Goal: Information Seeking & Learning: Learn about a topic

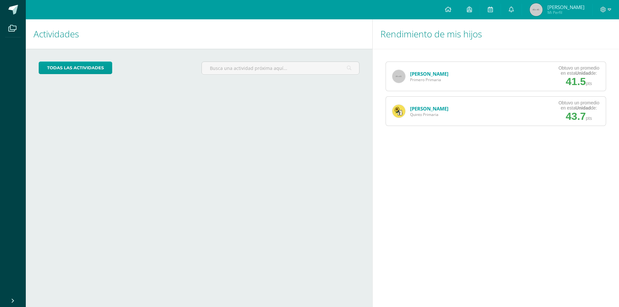
click at [495, 80] on div "Josué Charchal Primero Primaria Obtuvo un promedio en esta Unidad de: 41.5 pts" at bounding box center [495, 77] width 220 height 30
click at [506, 10] on link at bounding box center [511, 9] width 21 height 19
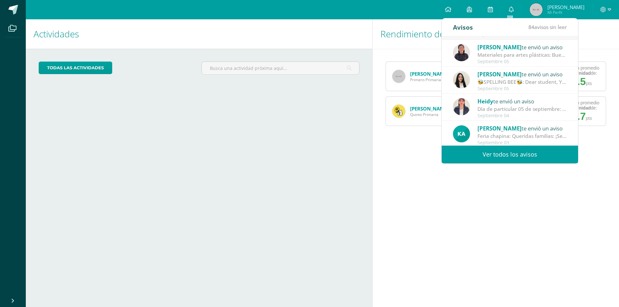
scroll to position [107, 0]
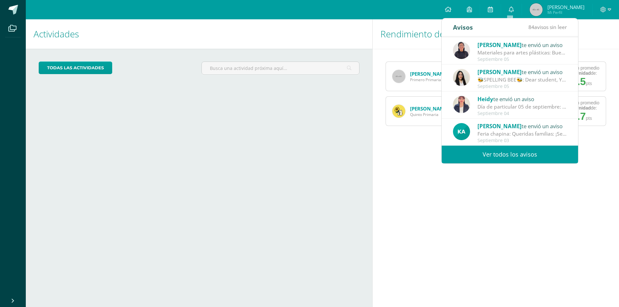
click at [501, 151] on link "Ver todos los avisos" at bounding box center [510, 155] width 136 height 18
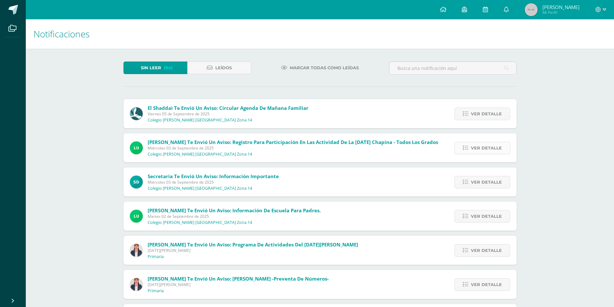
click at [467, 146] on icon at bounding box center [465, 147] width 5 height 5
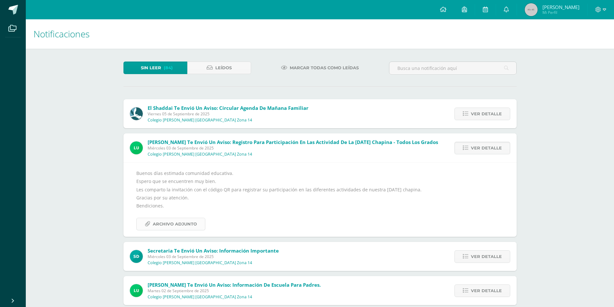
click at [195, 223] on span "Archivo Adjunto" at bounding box center [175, 224] width 44 height 12
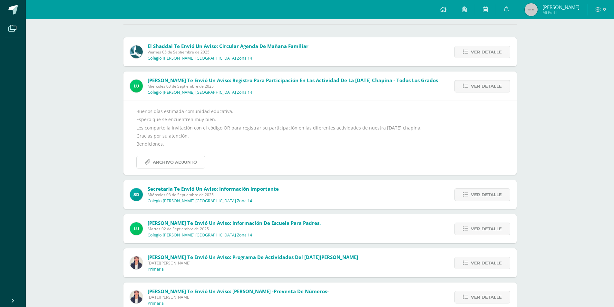
scroll to position [64, 0]
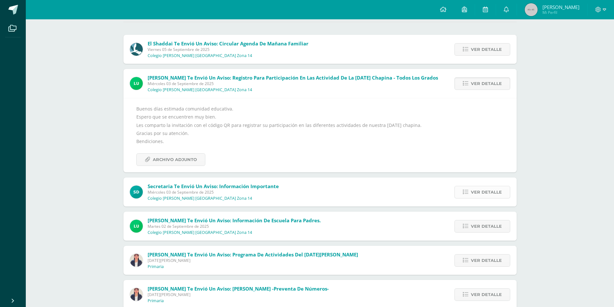
click at [503, 193] on link "Ver detalle" at bounding box center [482, 192] width 56 height 13
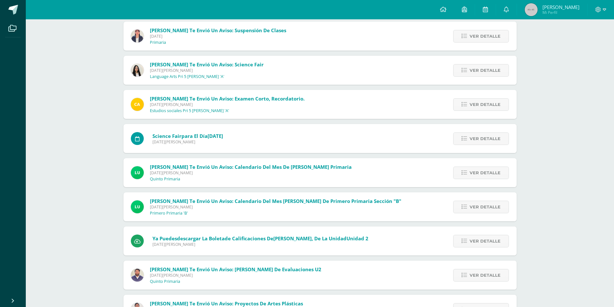
scroll to position [948, 0]
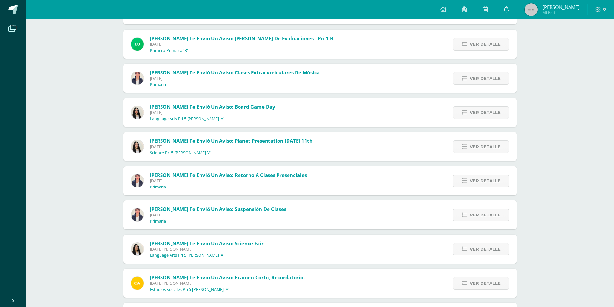
click at [506, 8] on icon at bounding box center [506, 9] width 5 height 6
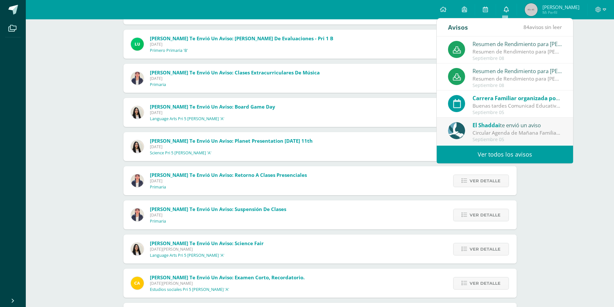
click at [506, 8] on icon at bounding box center [506, 9] width 5 height 6
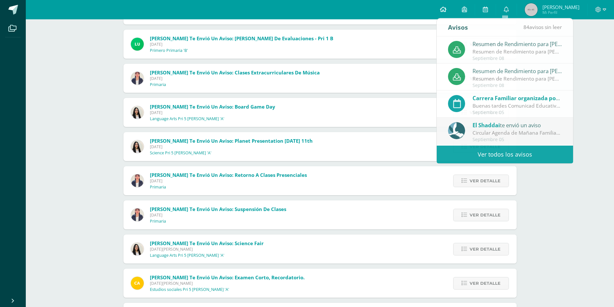
click at [441, 8] on icon at bounding box center [443, 9] width 6 height 6
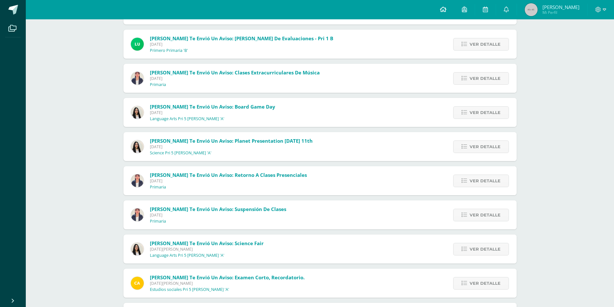
click at [441, 8] on icon at bounding box center [443, 9] width 6 height 6
click at [442, 7] on icon at bounding box center [443, 9] width 6 height 6
click at [531, 7] on img at bounding box center [531, 9] width 13 height 13
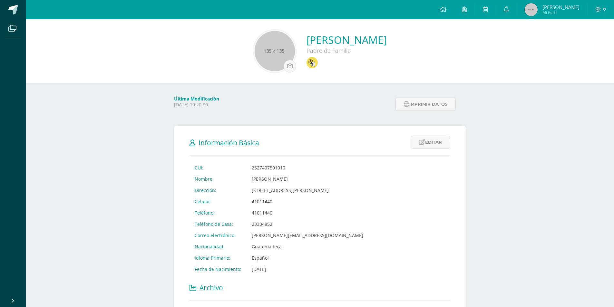
click at [502, 9] on link at bounding box center [506, 9] width 21 height 19
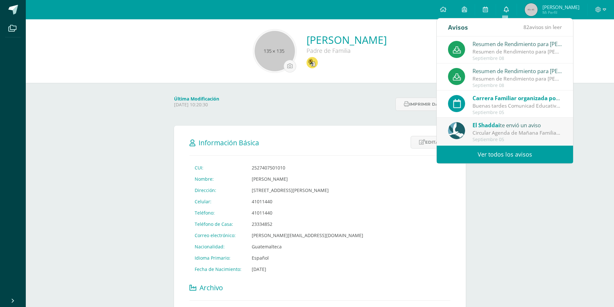
click at [506, 8] on icon at bounding box center [506, 9] width 5 height 6
click at [504, 9] on icon at bounding box center [506, 9] width 5 height 6
click at [530, 7] on img at bounding box center [531, 9] width 13 height 13
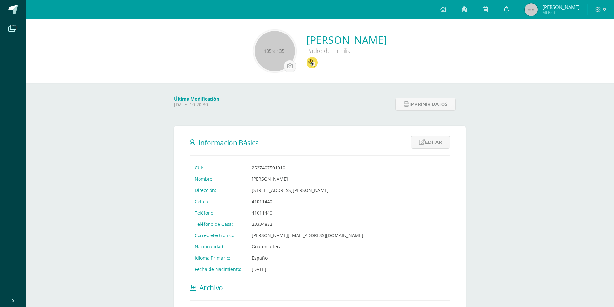
click at [501, 6] on link at bounding box center [506, 9] width 21 height 19
click at [440, 9] on icon at bounding box center [443, 9] width 6 height 6
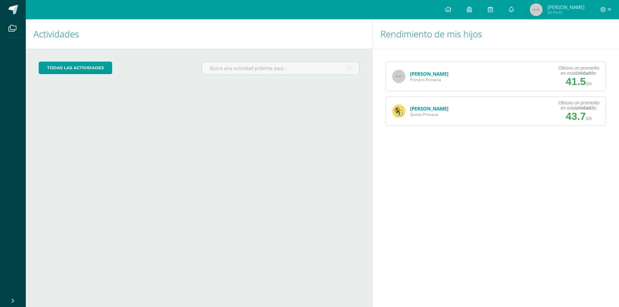
click at [445, 78] on span "Primero Primaria" at bounding box center [429, 79] width 38 height 5
click at [427, 80] on span "Primero Primaria" at bounding box center [429, 79] width 38 height 5
click at [398, 76] on img at bounding box center [398, 76] width 13 height 13
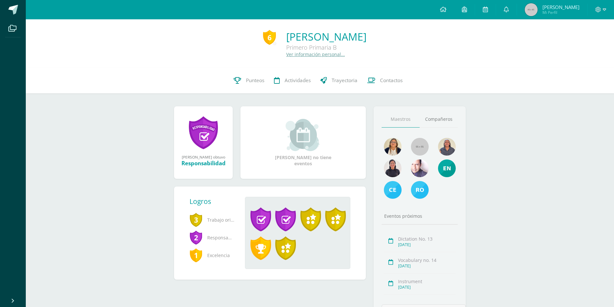
click at [301, 140] on img at bounding box center [303, 135] width 35 height 32
click at [505, 6] on span at bounding box center [506, 9] width 5 height 7
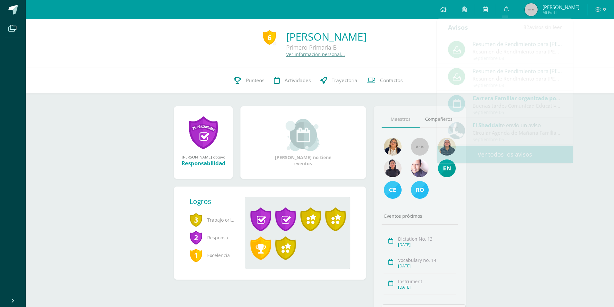
click at [530, 13] on img at bounding box center [531, 9] width 13 height 13
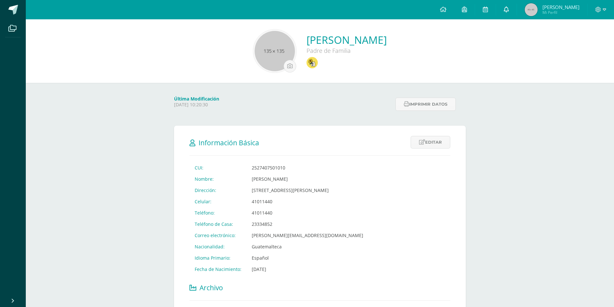
click at [504, 10] on icon at bounding box center [506, 9] width 5 height 6
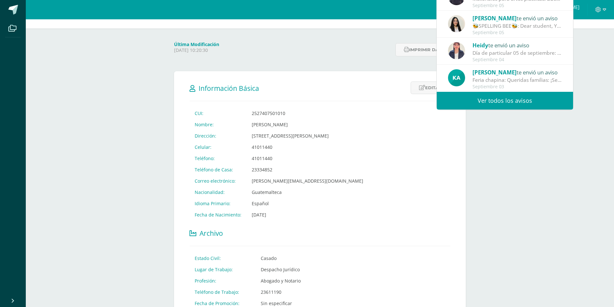
scroll to position [64, 0]
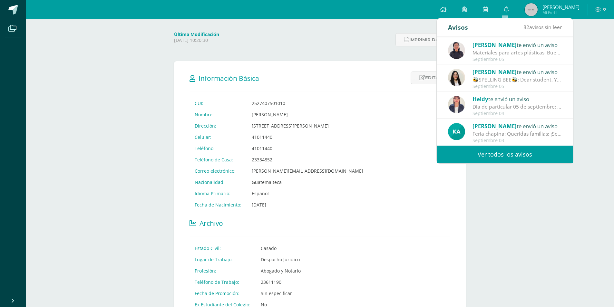
click at [506, 154] on link "Ver todos los avisos" at bounding box center [505, 155] width 136 height 18
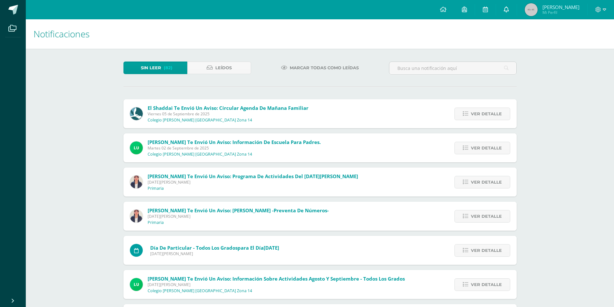
click at [505, 8] on icon at bounding box center [506, 9] width 5 height 6
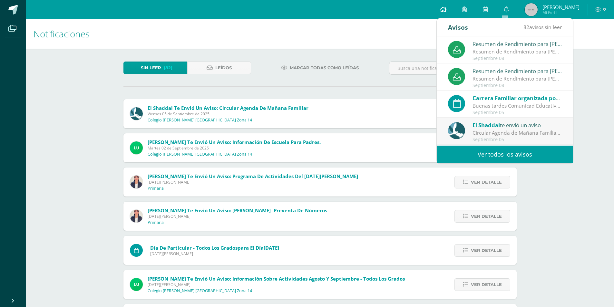
click at [442, 12] on icon at bounding box center [443, 9] width 6 height 6
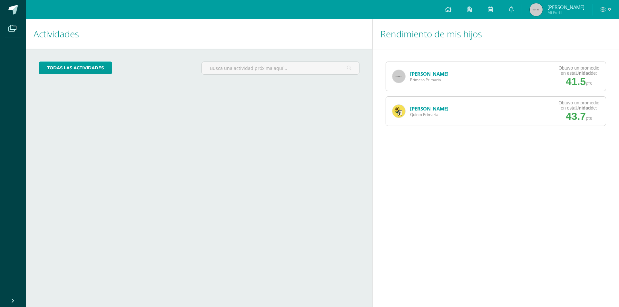
click at [418, 74] on link "[PERSON_NAME]" at bounding box center [429, 74] width 38 height 6
click at [396, 75] on img at bounding box center [398, 76] width 13 height 13
click at [404, 73] on img at bounding box center [398, 76] width 13 height 13
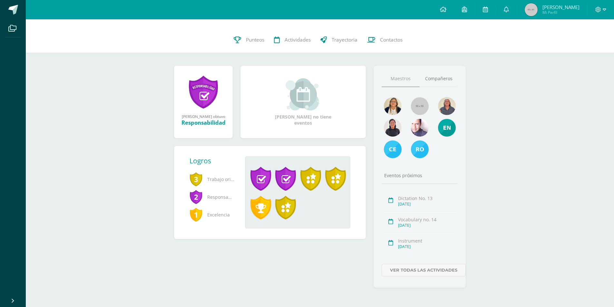
scroll to position [42, 0]
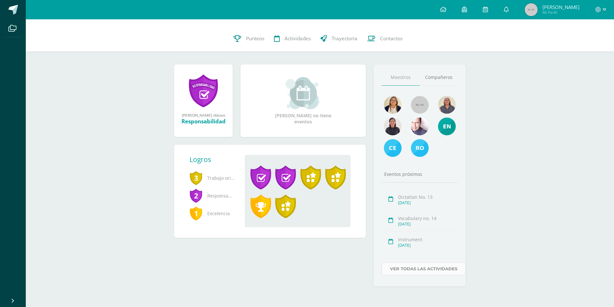
click at [415, 268] on link "Ver todas las actividades" at bounding box center [424, 269] width 84 height 13
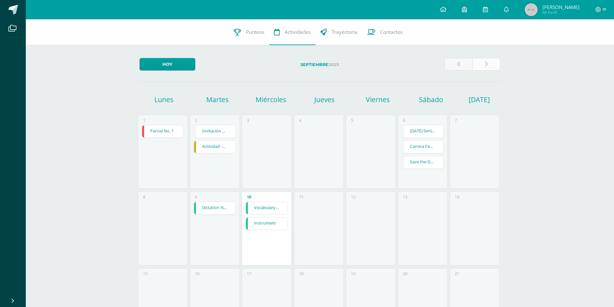
click at [483, 62] on link at bounding box center [486, 64] width 28 height 13
click at [456, 66] on link at bounding box center [458, 64] width 28 height 13
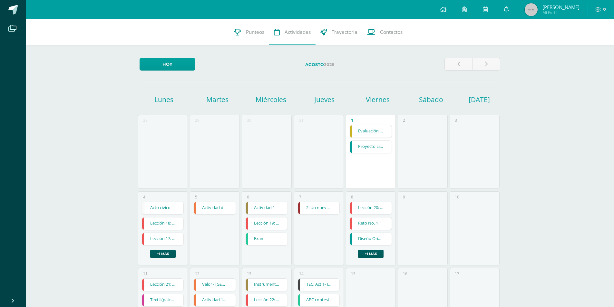
click at [504, 9] on icon at bounding box center [506, 9] width 5 height 6
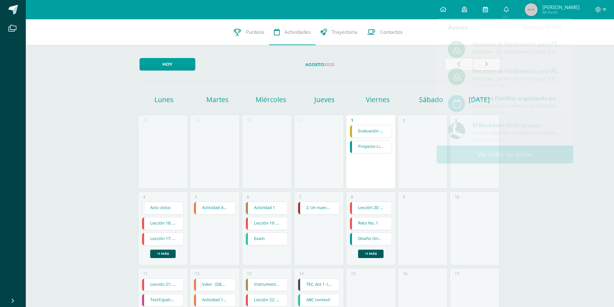
click at [487, 8] on link at bounding box center [485, 9] width 21 height 19
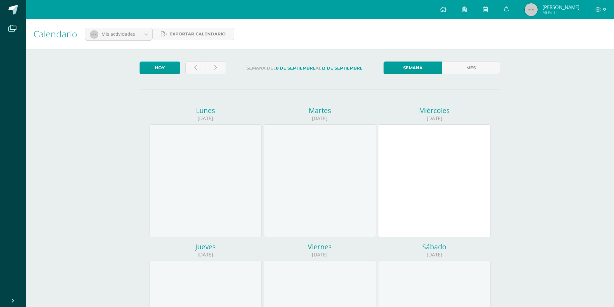
click at [464, 9] on icon at bounding box center [464, 9] width 5 height 6
click at [441, 6] on link at bounding box center [443, 9] width 22 height 19
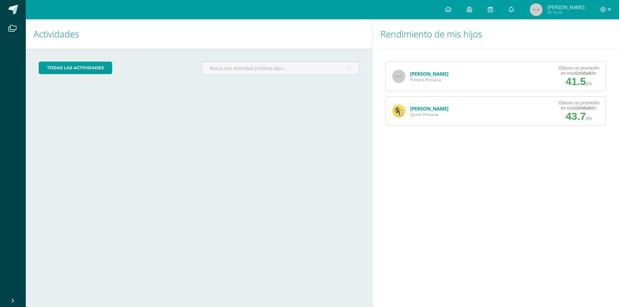
click at [575, 78] on span "41.5" at bounding box center [576, 82] width 20 height 12
click at [433, 81] on span "Primero Primaria" at bounding box center [429, 79] width 38 height 5
click at [429, 78] on span "Primero Primaria" at bounding box center [429, 79] width 38 height 5
click at [397, 76] on img at bounding box center [398, 76] width 13 height 13
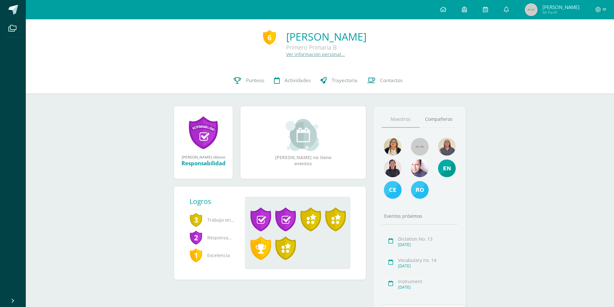
click at [286, 34] on link "[PERSON_NAME]" at bounding box center [326, 37] width 80 height 14
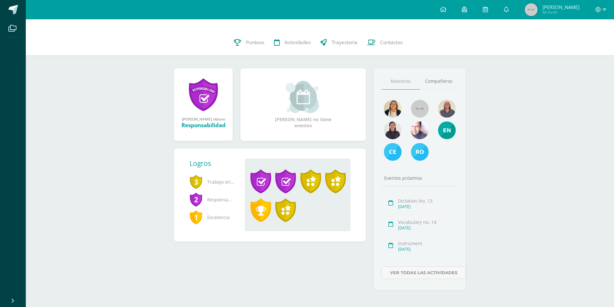
scroll to position [42, 0]
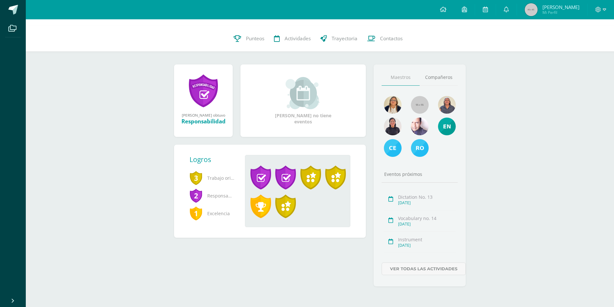
click at [550, 11] on span "Mi Perfil" at bounding box center [560, 12] width 37 height 5
click at [526, 9] on img at bounding box center [531, 9] width 13 height 13
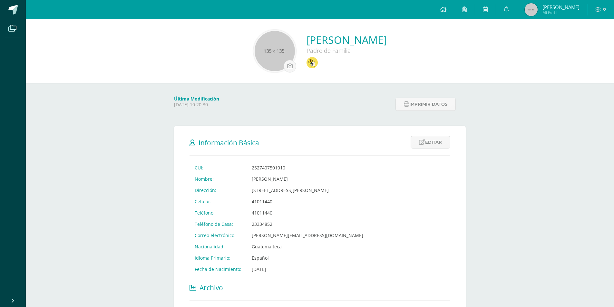
click at [505, 5] on link at bounding box center [506, 9] width 21 height 19
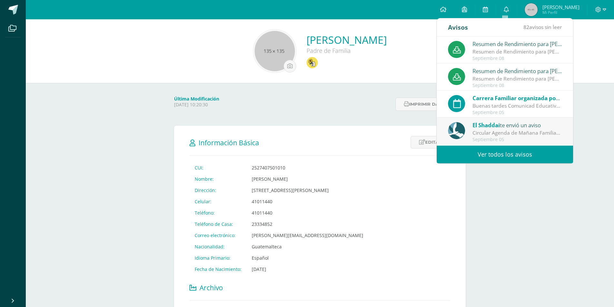
click at [501, 155] on link "Ver todos los avisos" at bounding box center [505, 155] width 136 height 18
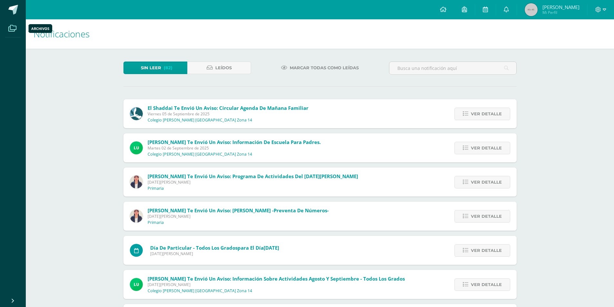
click at [10, 28] on icon at bounding box center [12, 28] width 8 height 6
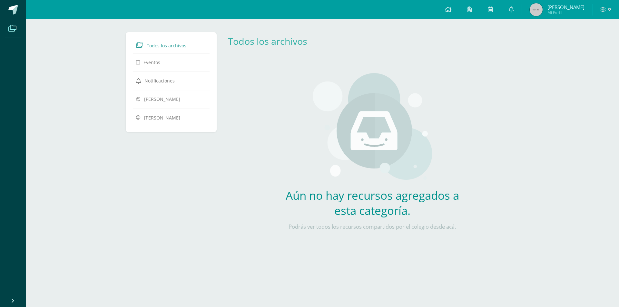
click at [10, 28] on icon at bounding box center [12, 28] width 8 height 6
click at [170, 62] on link "Eventos" at bounding box center [171, 62] width 70 height 12
click at [536, 7] on img at bounding box center [536, 9] width 13 height 13
click at [509, 8] on icon at bounding box center [511, 9] width 5 height 6
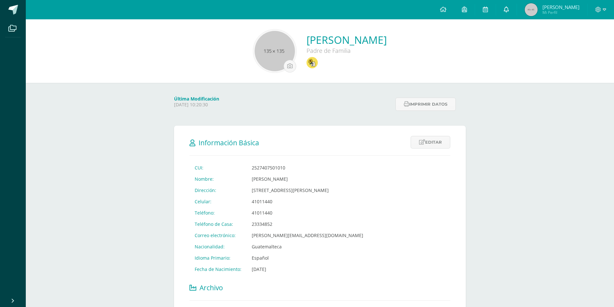
click at [502, 5] on link at bounding box center [506, 9] width 21 height 19
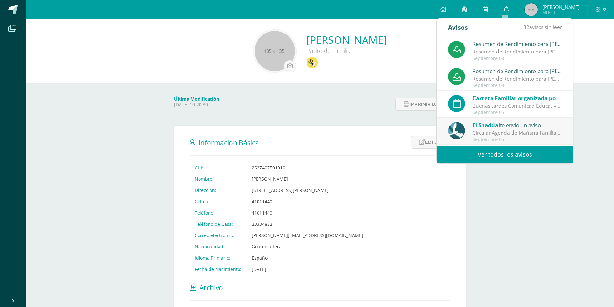
click at [505, 7] on icon at bounding box center [506, 9] width 5 height 6
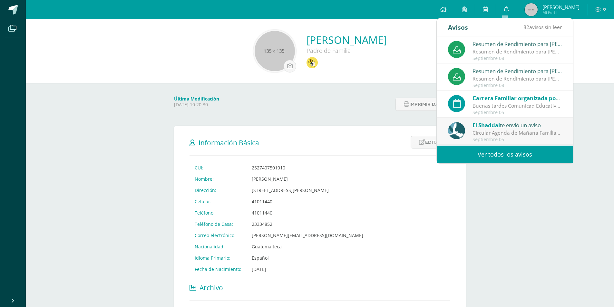
click at [505, 7] on icon at bounding box center [506, 9] width 5 height 6
drag, startPoint x: 505, startPoint y: 7, endPoint x: 431, endPoint y: 4, distance: 74.9
click at [501, 6] on link at bounding box center [506, 9] width 21 height 19
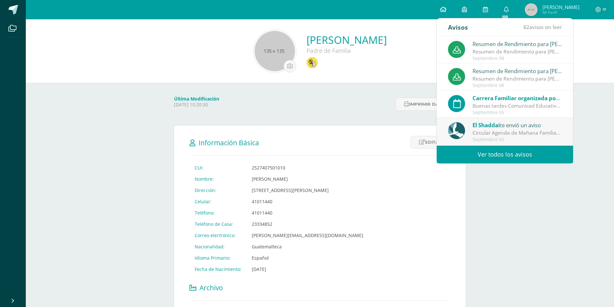
click at [442, 10] on icon at bounding box center [443, 9] width 6 height 6
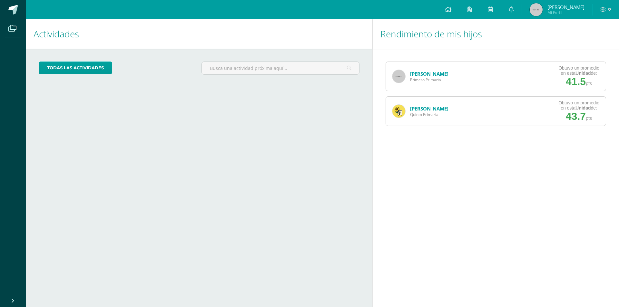
click at [442, 10] on link at bounding box center [448, 9] width 22 height 19
click at [81, 70] on link "todas las Actividades" at bounding box center [75, 68] width 73 height 13
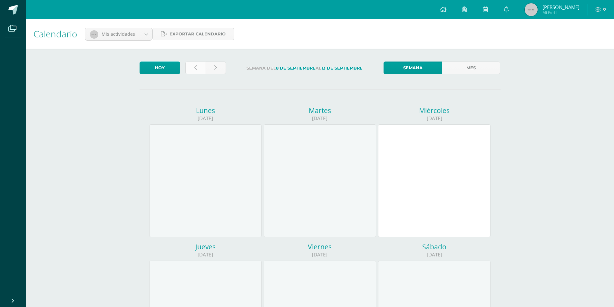
click at [199, 66] on link at bounding box center [195, 68] width 20 height 13
click at [209, 69] on link at bounding box center [216, 68] width 20 height 13
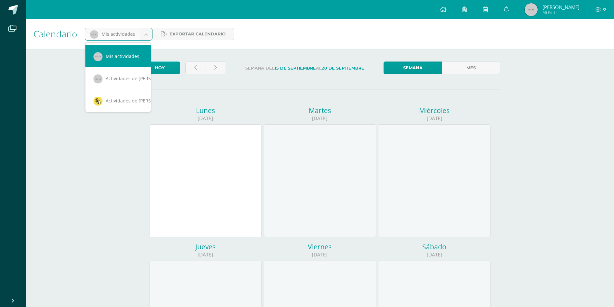
click at [109, 34] on body "Archivos Cerrar panel Configuración Cerrar sesión Ludwing Orlando Mi Perfil Avi…" at bounding box center [307, 269] width 614 height 538
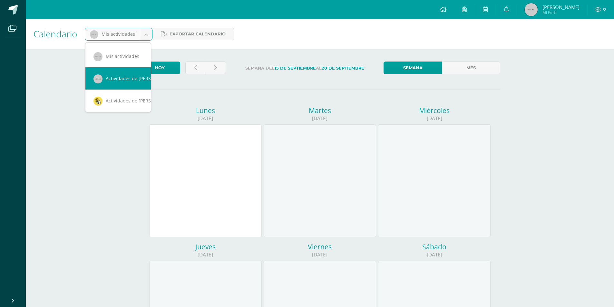
scroll to position [0, 6]
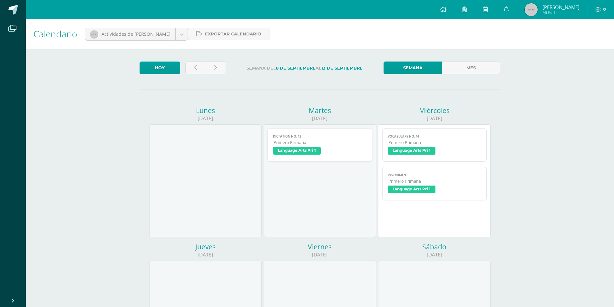
click at [411, 152] on span "Language Arts Pri 1" at bounding box center [412, 151] width 48 height 8
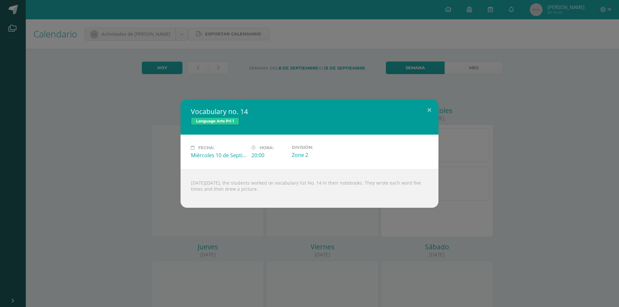
click at [291, 186] on div "[DATE][DATE], the students worked on vocabulary list No. 14 in their notebooks.…" at bounding box center [309, 188] width 258 height 39
click at [257, 150] on label "Hora:" at bounding box center [268, 147] width 35 height 5
click at [222, 121] on span "Language Arts Pri 1" at bounding box center [215, 121] width 48 height 8
click at [428, 108] on button at bounding box center [429, 110] width 18 height 22
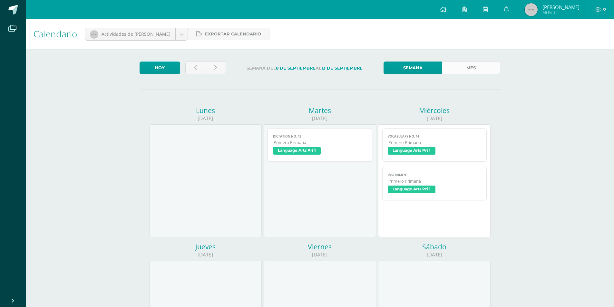
click at [474, 67] on link "Mes" at bounding box center [471, 68] width 58 height 13
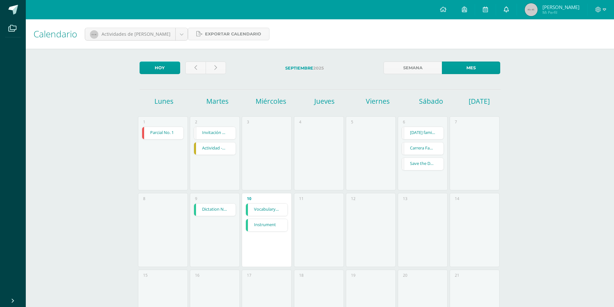
click at [507, 9] on icon at bounding box center [506, 9] width 5 height 6
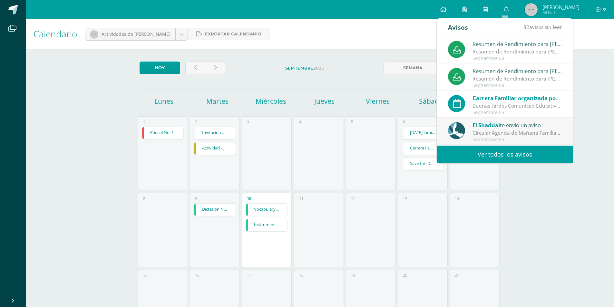
click at [515, 154] on link "Ver todos los avisos" at bounding box center [505, 155] width 136 height 18
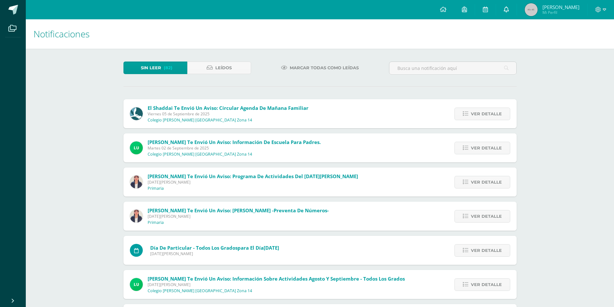
click at [506, 9] on icon at bounding box center [506, 9] width 5 height 6
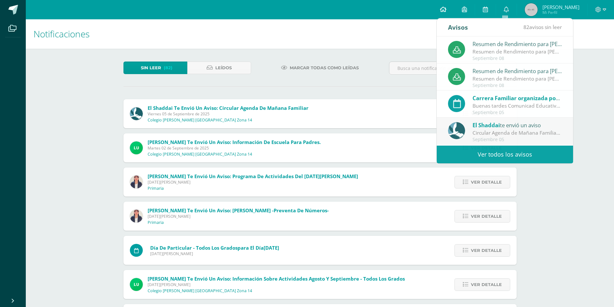
click at [442, 8] on icon at bounding box center [443, 9] width 6 height 6
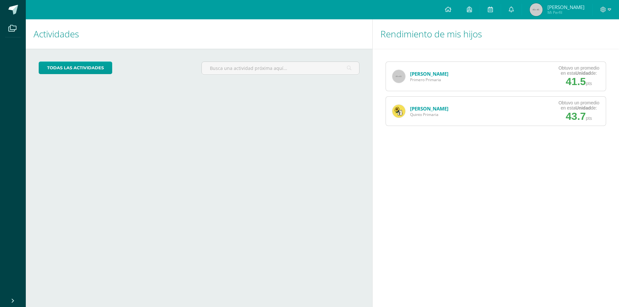
click at [532, 13] on img at bounding box center [536, 9] width 13 height 13
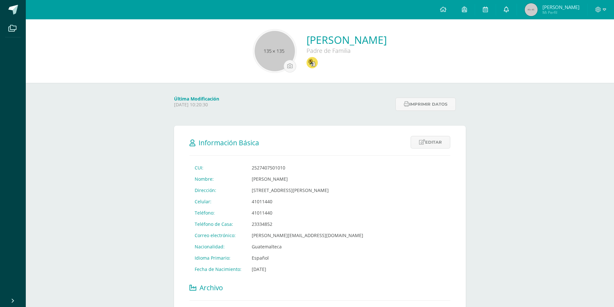
click at [506, 9] on icon at bounding box center [506, 9] width 5 height 6
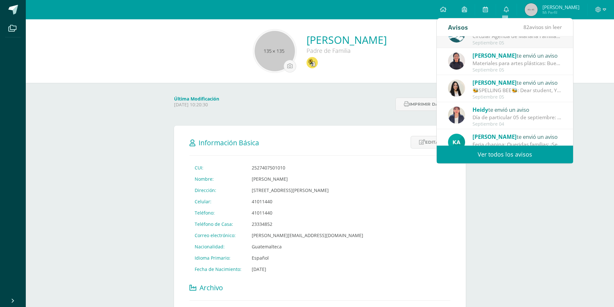
scroll to position [107, 0]
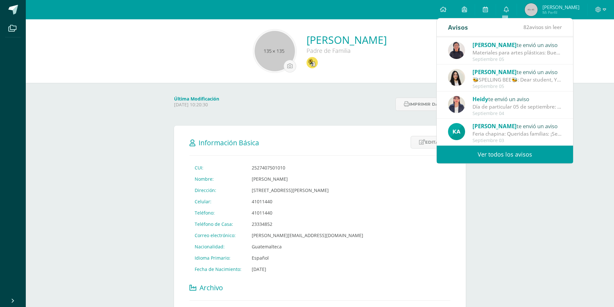
click at [492, 155] on link "Ver todos los avisos" at bounding box center [505, 155] width 136 height 18
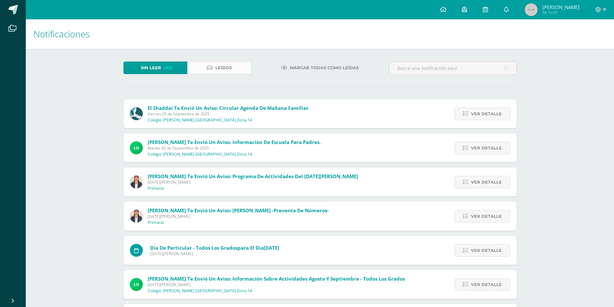
click at [218, 70] on span "Leídos" at bounding box center [223, 68] width 16 height 12
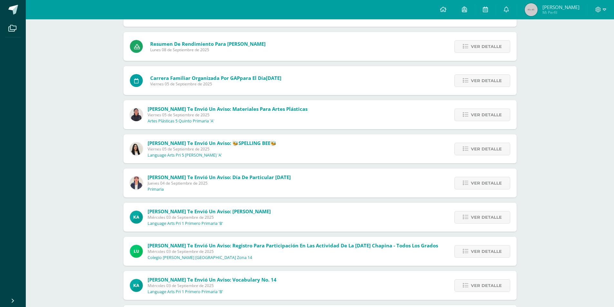
scroll to position [129, 0]
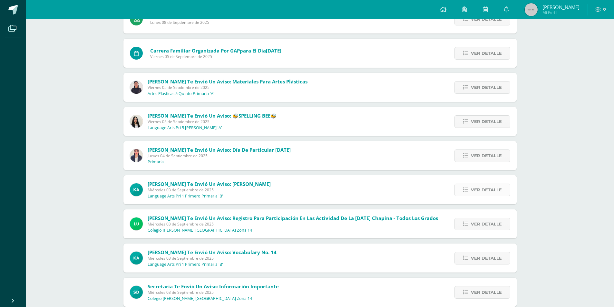
click at [492, 192] on span "Ver detalle" at bounding box center [486, 190] width 31 height 12
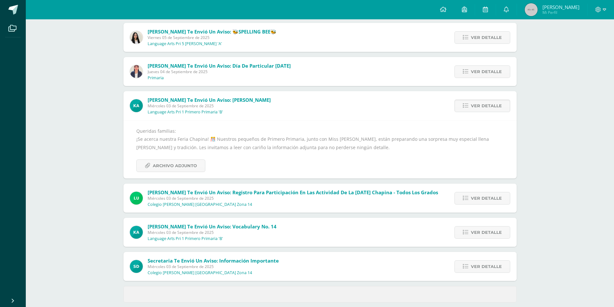
scroll to position [221, 0]
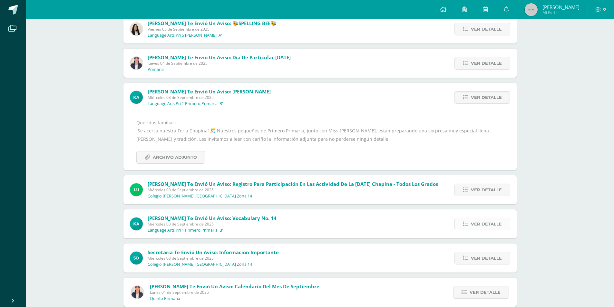
click at [464, 223] on icon at bounding box center [465, 223] width 5 height 5
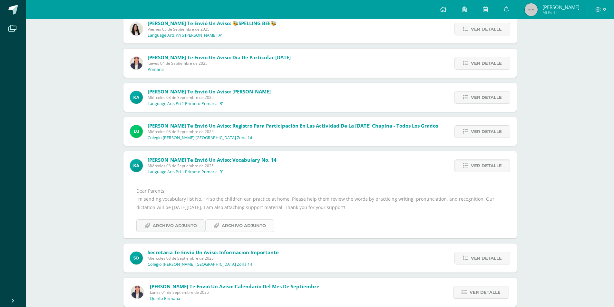
click at [235, 226] on span "Archivo Adjunto" at bounding box center [244, 226] width 44 height 12
click at [169, 226] on span "Archivo Adjunto" at bounding box center [175, 226] width 44 height 12
